Goal: Check status: Check status

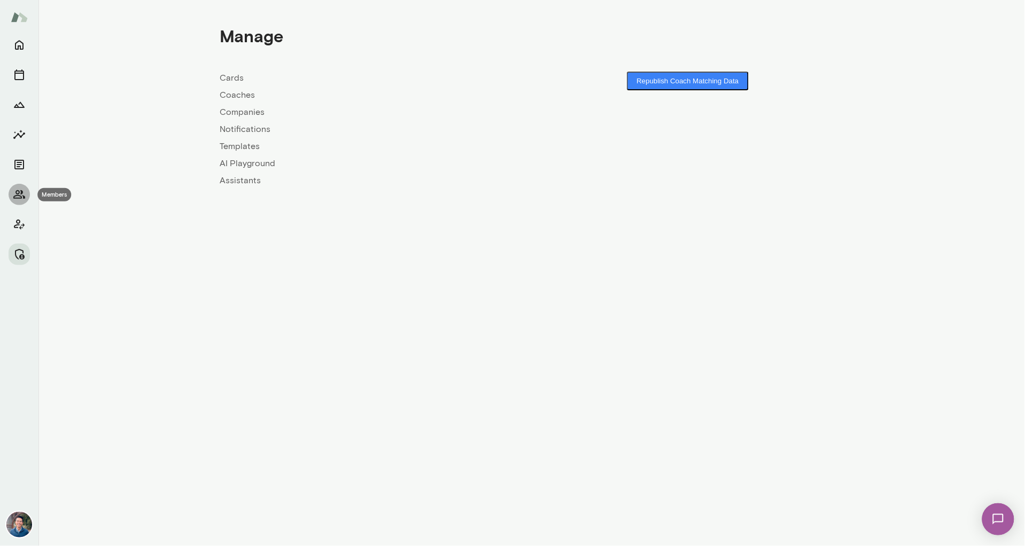
drag, startPoint x: 21, startPoint y: 198, endPoint x: 90, endPoint y: 172, distance: 74.2
click at [21, 198] on icon "Members" at bounding box center [19, 194] width 13 height 13
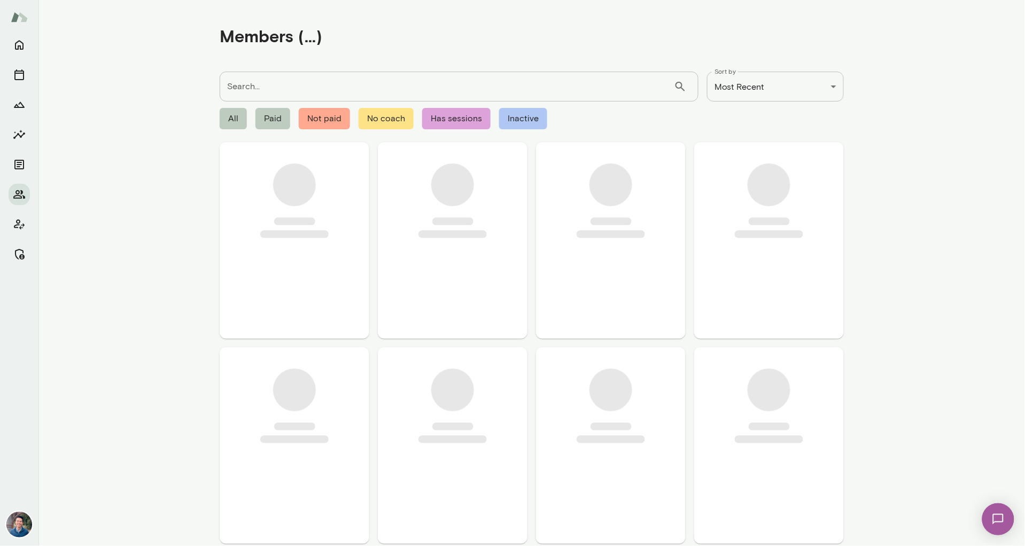
click at [277, 89] on input "Search..." at bounding box center [447, 87] width 454 height 30
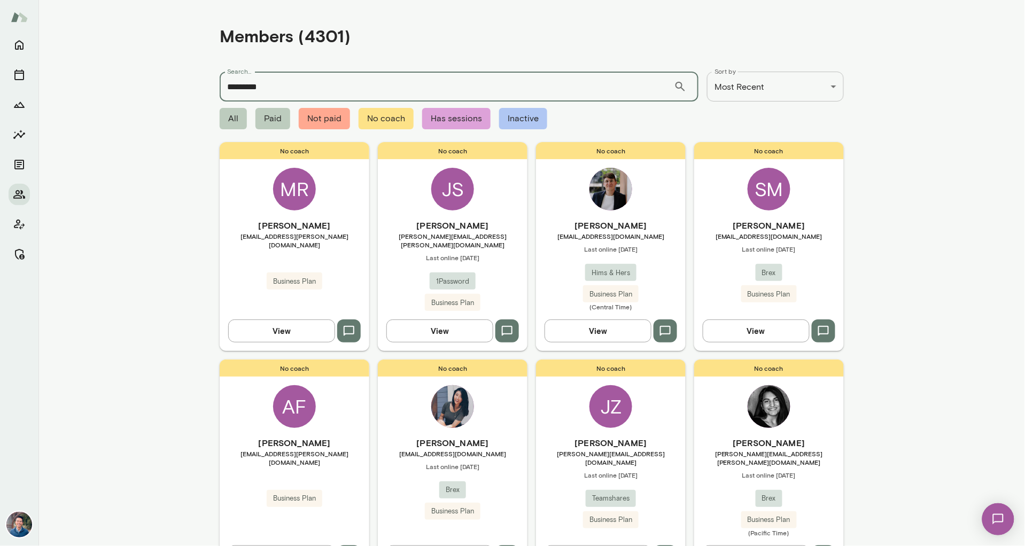
type input "*********"
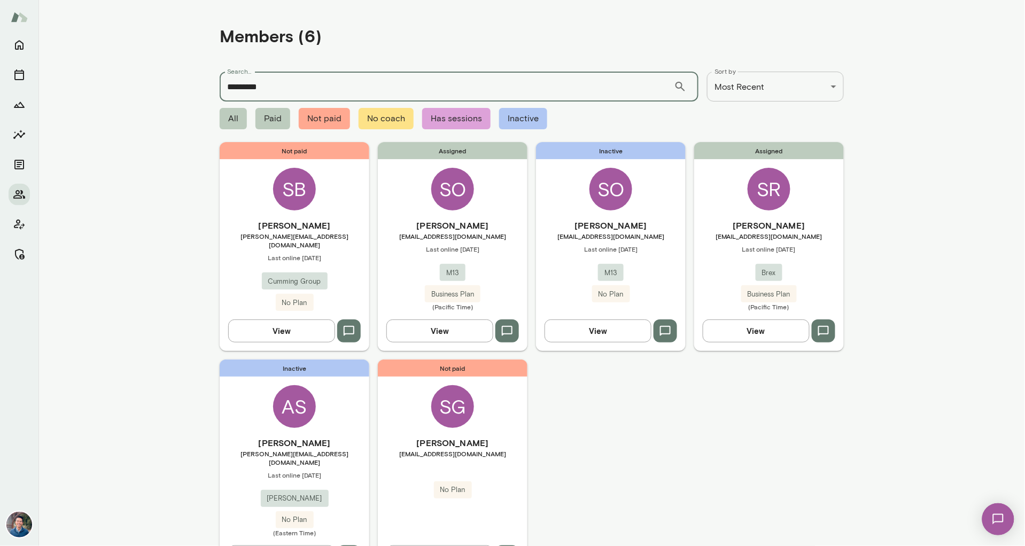
click at [790, 231] on h6 "[PERSON_NAME]" at bounding box center [769, 225] width 150 height 13
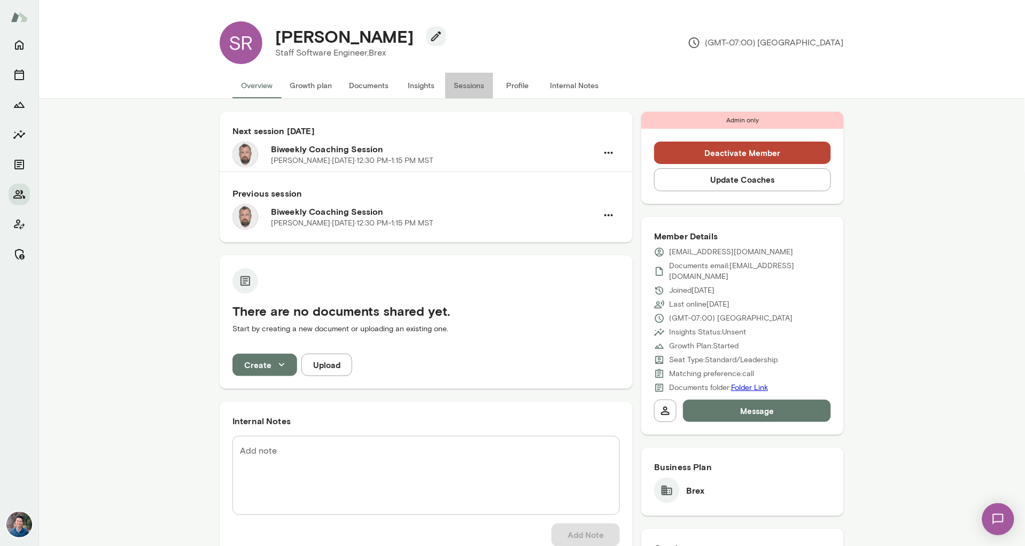
click at [457, 83] on button "Sessions" at bounding box center [469, 86] width 48 height 26
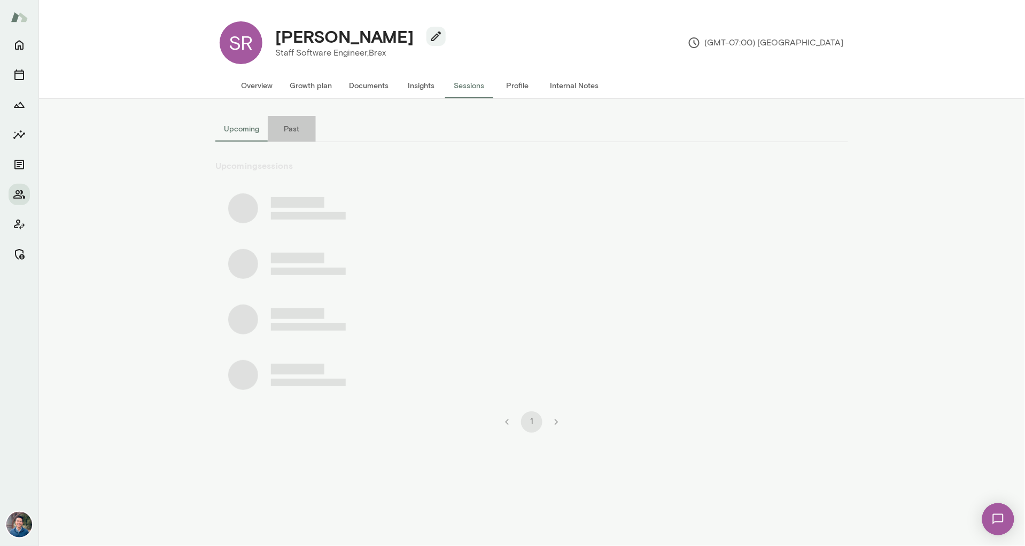
click at [287, 129] on button "Past" at bounding box center [292, 129] width 48 height 26
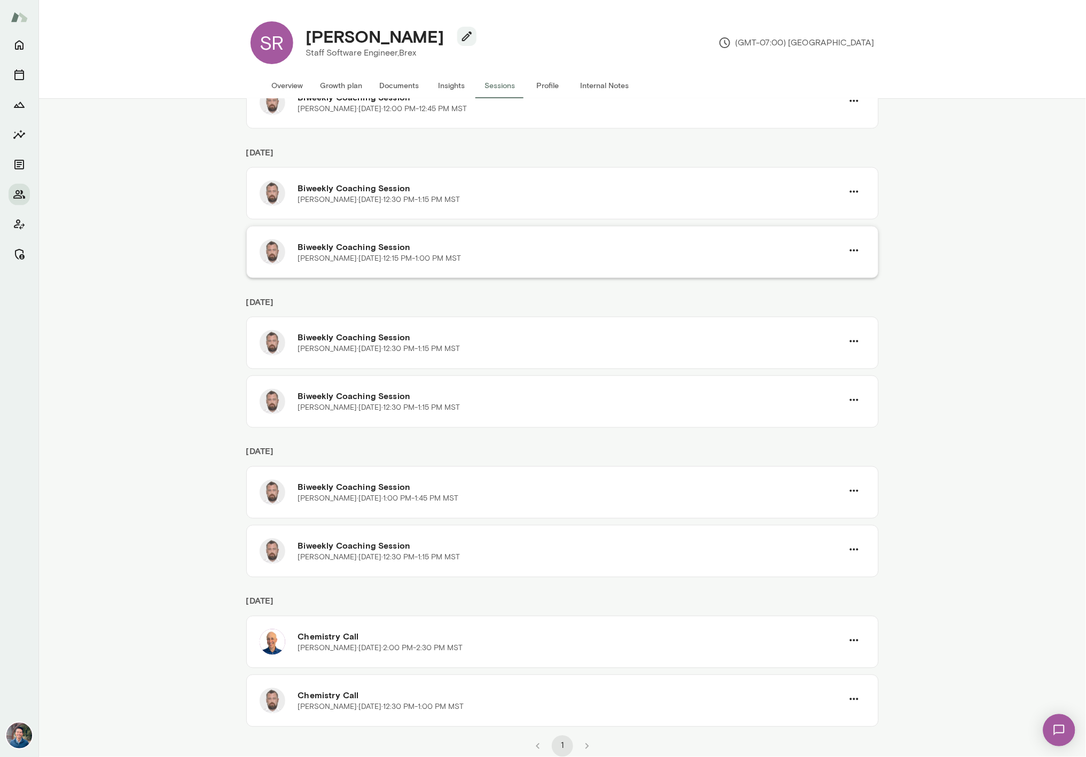
scroll to position [497, 0]
click at [876, 221] on div "Biweekly Coaching Session [PERSON_NAME][DATE] · 12:30 PM-1:15 PM MST Biweekly C…" at bounding box center [562, 222] width 633 height 111
